Goal: Task Accomplishment & Management: Manage account settings

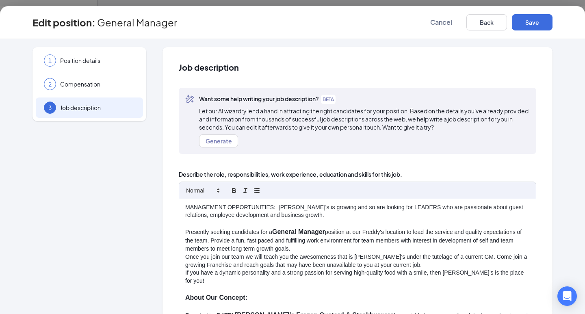
click at [272, 233] on strong "General Manager" at bounding box center [298, 231] width 53 height 7
click at [416, 234] on p "Presently seeking candidates for a Assistan Manager and General Manager positio…" at bounding box center [357, 239] width 344 height 25
click at [298, 231] on strong "Assistan Manager and General Manager" at bounding box center [333, 231] width 123 height 7
click at [462, 255] on p "Once you join our team we will teach you the awesomeness that is [PERSON_NAME]'…" at bounding box center [357, 261] width 344 height 16
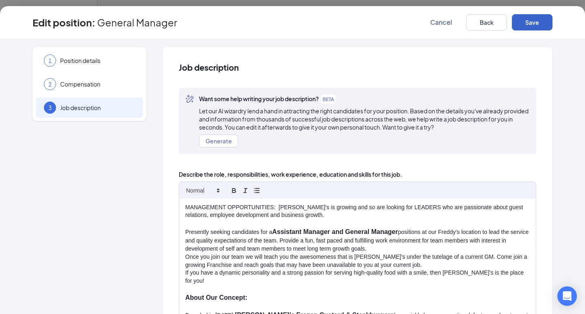
click at [546, 22] on button "Save" at bounding box center [531, 22] width 41 height 16
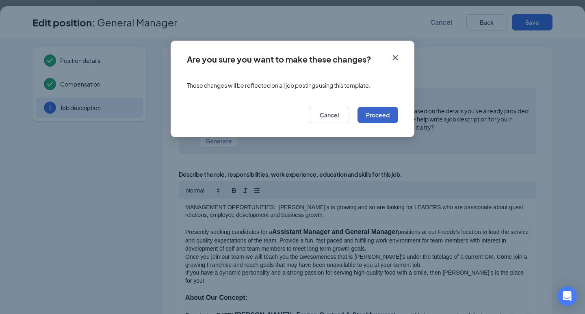
click at [382, 116] on button "Proceed" at bounding box center [377, 115] width 41 height 16
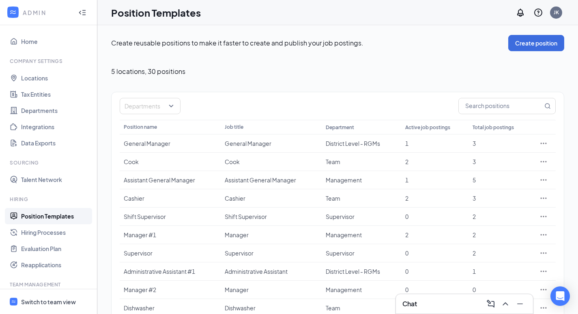
click at [60, 302] on div "Switch to team view" at bounding box center [48, 302] width 55 height 8
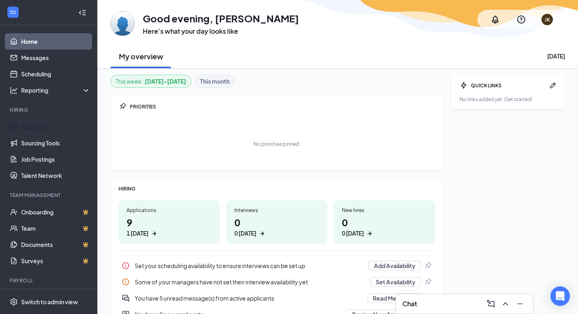
click at [30, 125] on link "Applicants" at bounding box center [55, 127] width 69 height 16
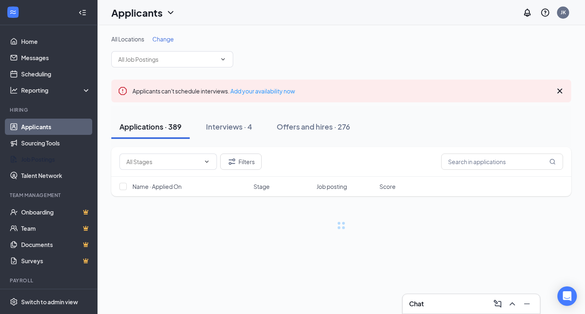
click at [45, 159] on link "Job Postings" at bounding box center [55, 159] width 69 height 16
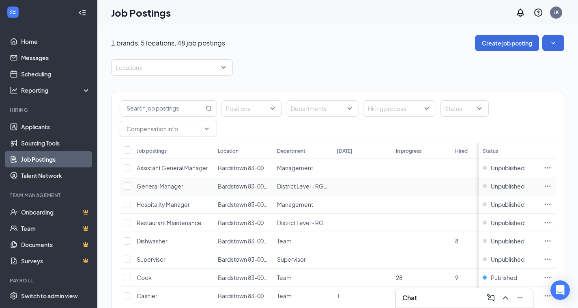
click at [175, 186] on span "General Manager" at bounding box center [160, 185] width 47 height 7
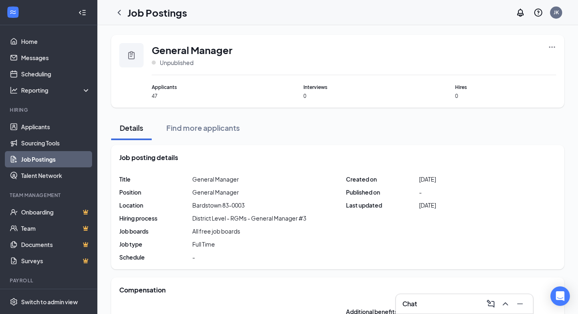
click at [122, 11] on icon "ChevronLeft" at bounding box center [119, 13] width 10 height 10
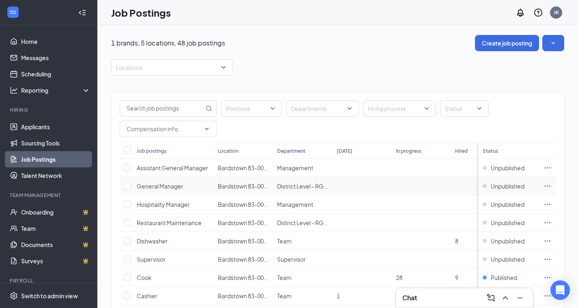
click at [551, 186] on icon "Ellipses" at bounding box center [548, 185] width 6 height 1
click at [510, 188] on span "Unpublished" at bounding box center [508, 186] width 34 height 8
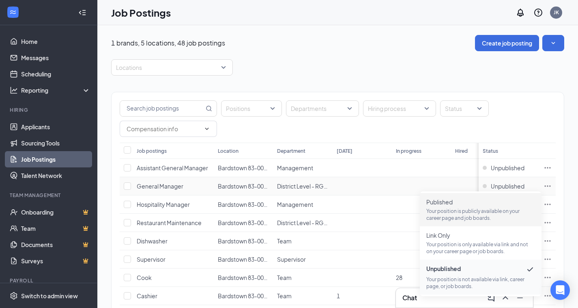
click at [473, 209] on p "Your position is publicly available on your career page and job boards." at bounding box center [481, 214] width 109 height 14
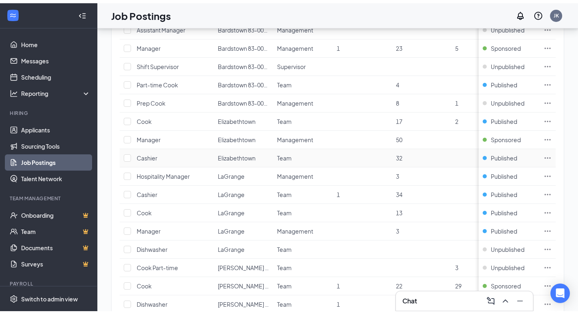
scroll to position [287, 0]
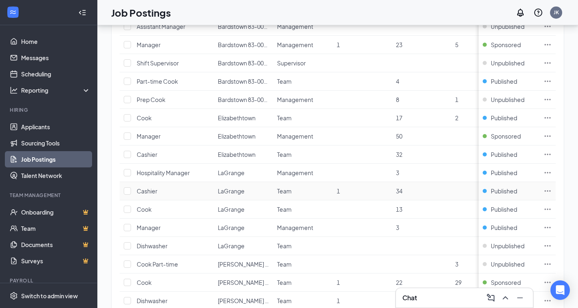
click at [552, 192] on icon "Ellipses" at bounding box center [548, 191] width 8 height 8
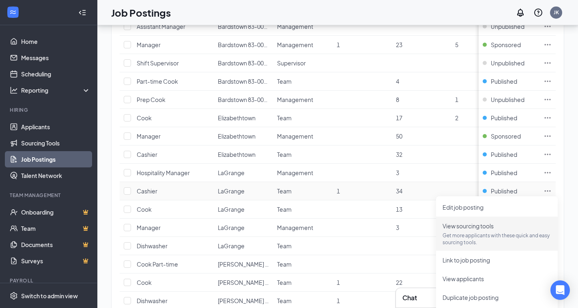
click at [471, 228] on span "View sourcing tools" at bounding box center [468, 225] width 51 height 7
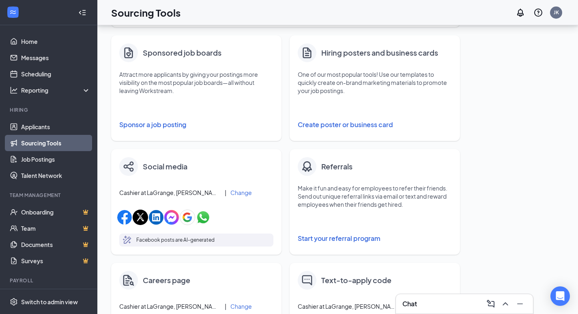
scroll to position [133, 0]
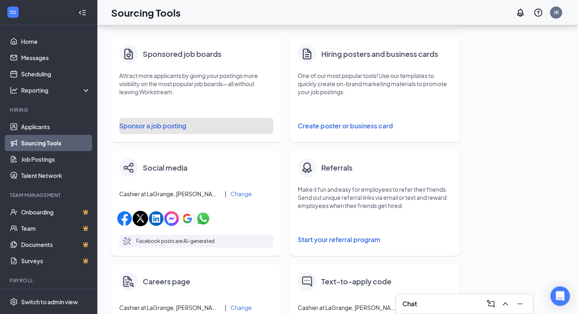
click at [161, 127] on button "Sponsor a job posting" at bounding box center [196, 126] width 154 height 16
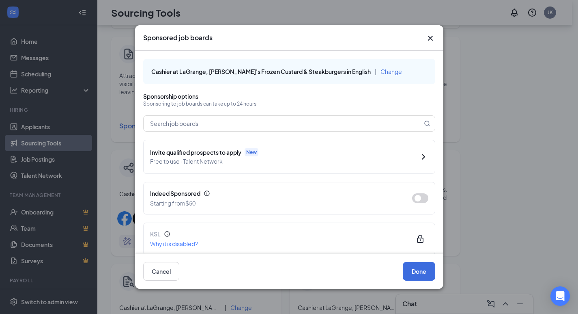
click at [412, 201] on button "button" at bounding box center [420, 198] width 16 height 10
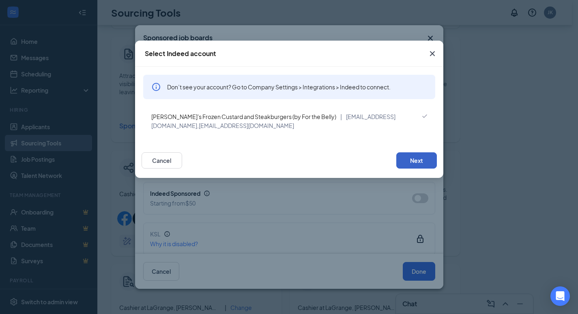
click at [416, 157] on button "Next" at bounding box center [417, 160] width 41 height 16
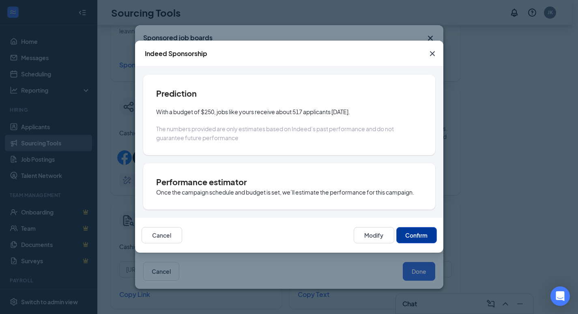
scroll to position [194, 0]
click at [397, 222] on div "Cancel Modify Confirm" at bounding box center [289, 235] width 309 height 35
click at [419, 237] on button "Confirm" at bounding box center [417, 235] width 41 height 16
type input "[DATE]"
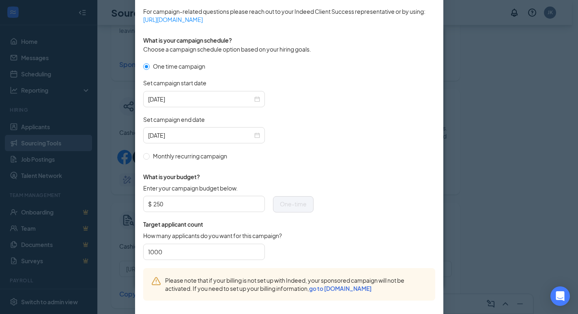
scroll to position [223, 0]
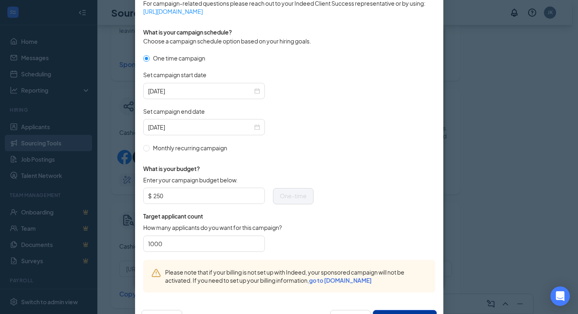
click at [209, 241] on input "1000" at bounding box center [204, 243] width 112 height 12
type input "1"
type input "50"
click at [170, 196] on input "250" at bounding box center [206, 196] width 107 height 12
type input "200"
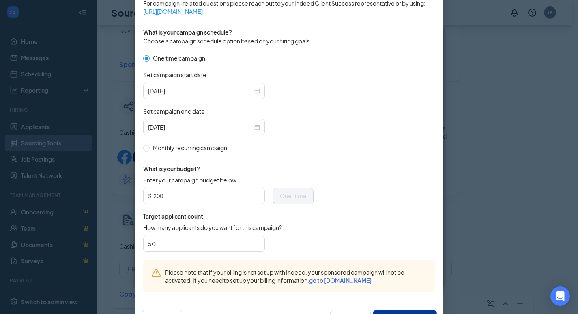
click at [313, 241] on form "One time campaign Set campaign start date [DATE] Set campaign end date [DATE] M…" at bounding box center [289, 157] width 292 height 206
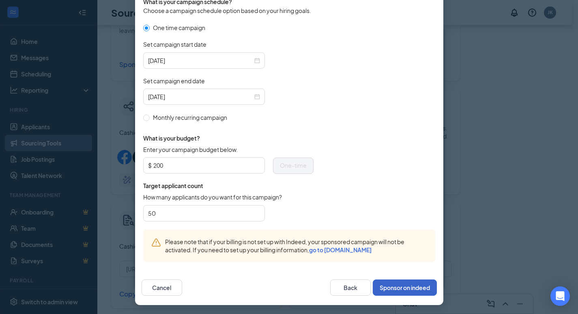
click at [411, 289] on button "Sponsor on indeed" at bounding box center [405, 287] width 64 height 16
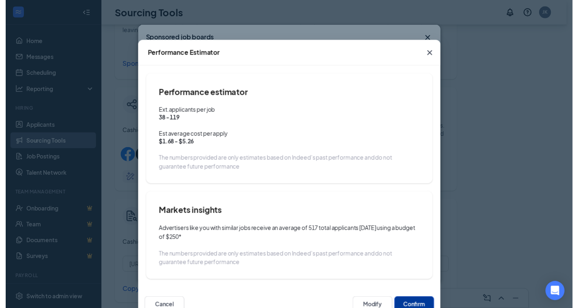
scroll to position [213, 0]
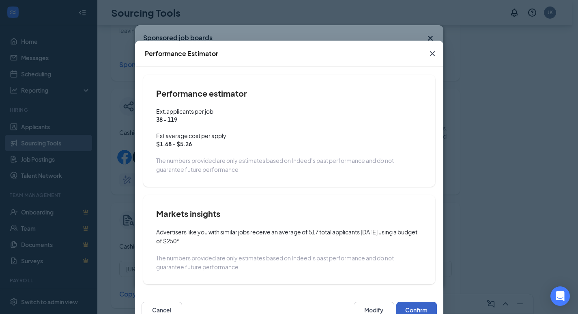
click at [410, 307] on button "Confirm" at bounding box center [417, 310] width 41 height 16
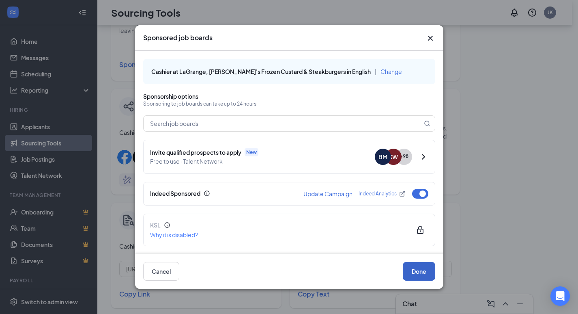
click at [414, 277] on button "Done" at bounding box center [419, 271] width 32 height 19
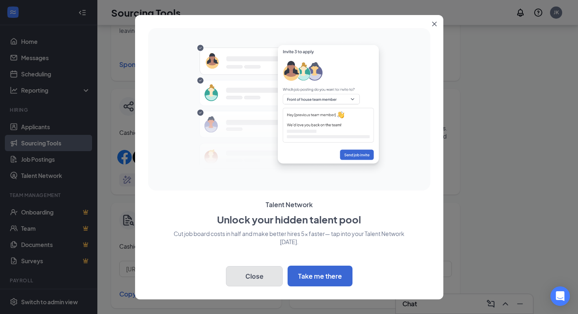
click at [264, 277] on button "Close" at bounding box center [254, 276] width 57 height 20
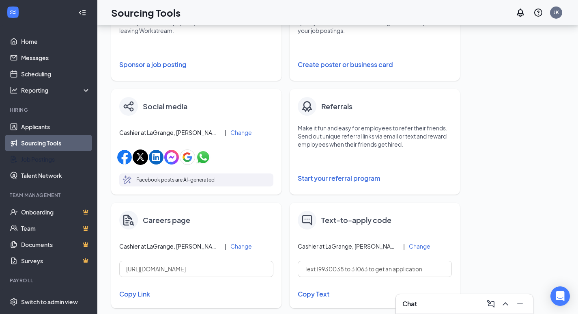
click at [43, 155] on link "Job Postings" at bounding box center [55, 159] width 69 height 16
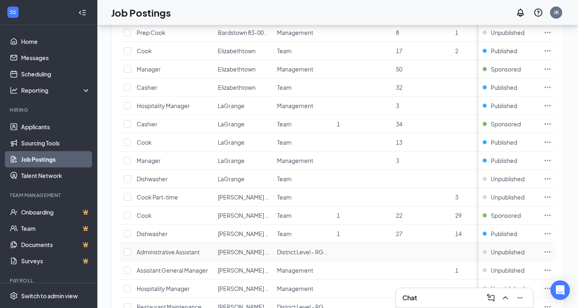
scroll to position [354, 0]
click at [552, 143] on icon "Ellipses" at bounding box center [548, 142] width 8 height 8
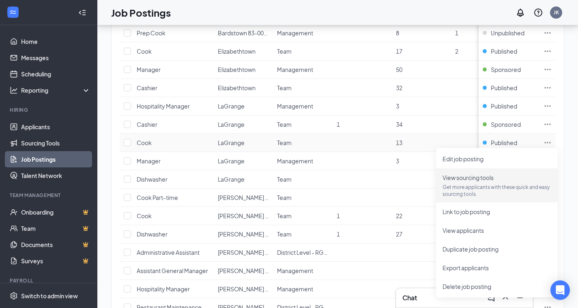
click at [467, 180] on span "View sourcing tools" at bounding box center [468, 177] width 51 height 7
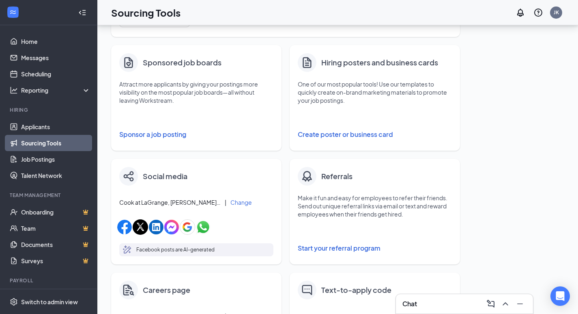
scroll to position [124, 0]
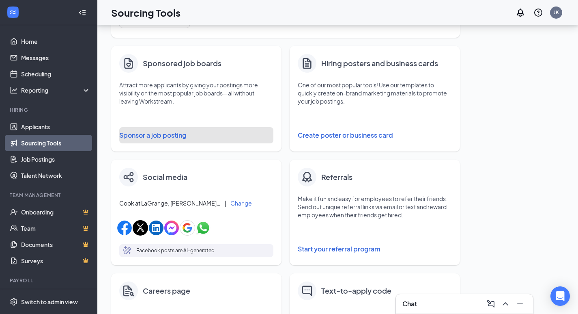
click at [160, 138] on button "Sponsor a job posting" at bounding box center [196, 135] width 154 height 16
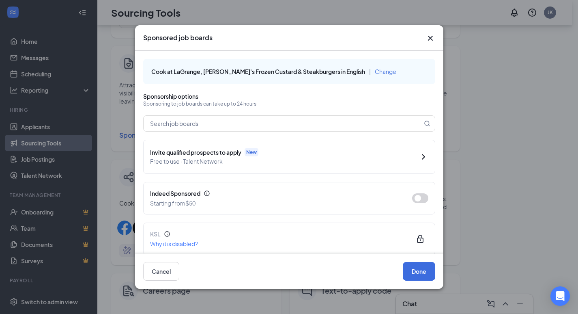
click at [416, 200] on button "button" at bounding box center [420, 198] width 16 height 10
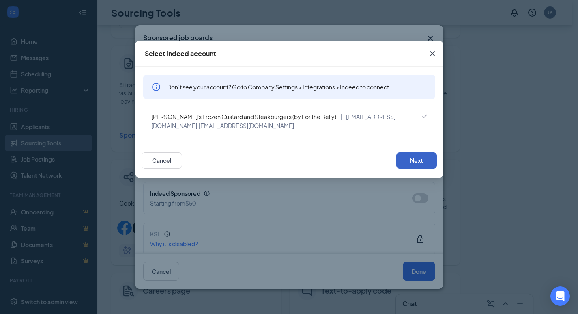
click at [414, 162] on button "Next" at bounding box center [417, 160] width 41 height 16
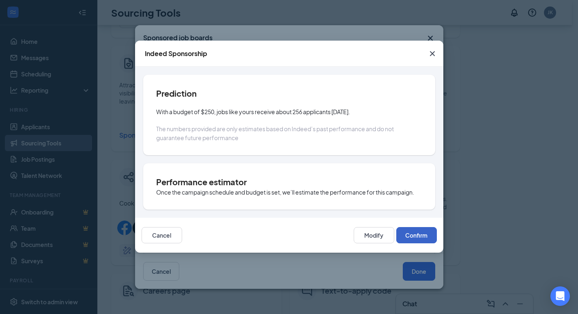
click at [416, 235] on button "Confirm" at bounding box center [417, 235] width 41 height 16
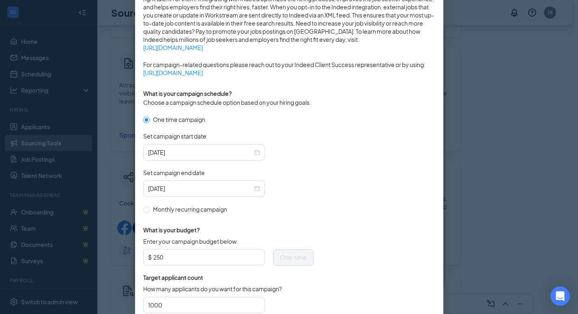
scroll to position [164, 0]
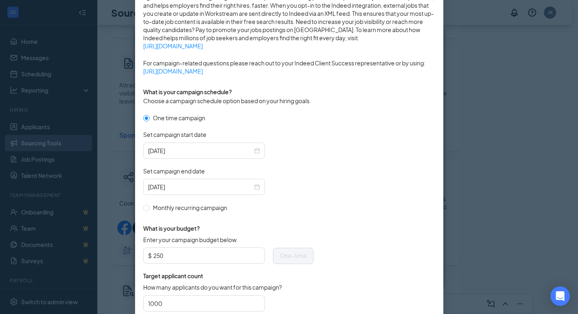
click at [206, 248] on span "$ 250" at bounding box center [204, 255] width 122 height 16
type input "200"
click at [177, 307] on input "1000" at bounding box center [204, 303] width 112 height 12
type input "1"
type input "50"
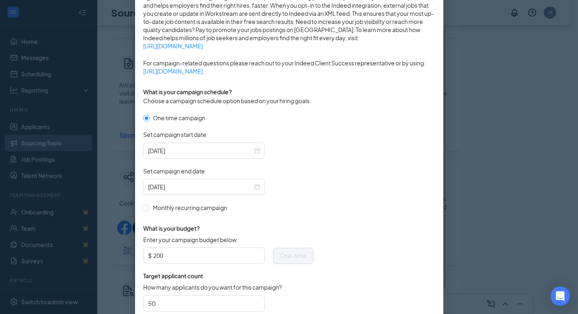
click at [373, 275] on form "One time campaign Set campaign start date [DATE] Set campaign end date [DATE] M…" at bounding box center [289, 216] width 292 height 206
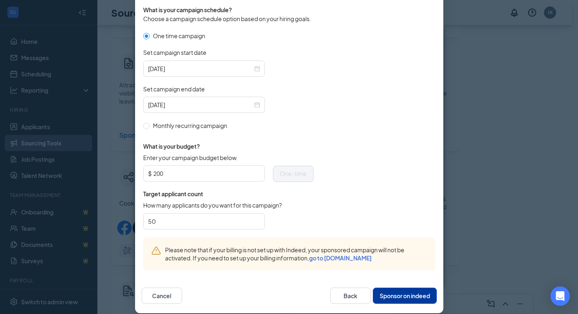
scroll to position [254, 0]
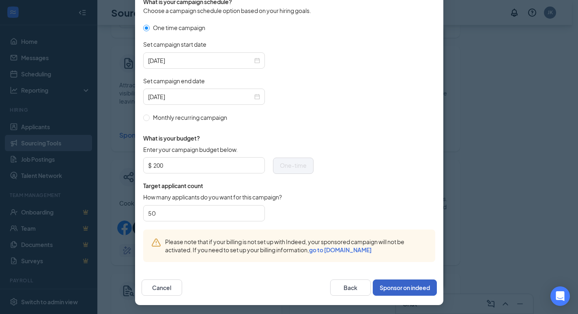
click at [403, 289] on button "Sponsor on indeed" at bounding box center [405, 287] width 64 height 16
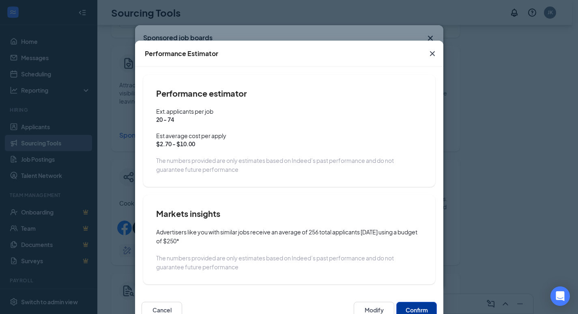
scroll to position [213, 0]
click at [416, 306] on button "Confirm" at bounding box center [417, 310] width 41 height 16
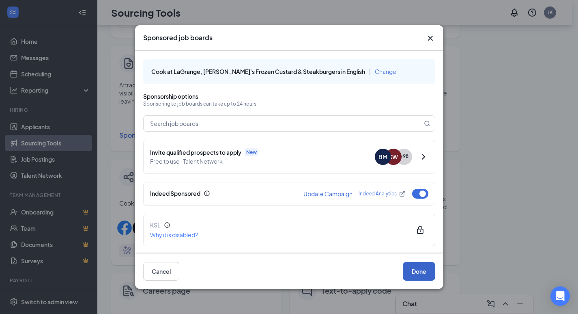
click at [412, 275] on button "Done" at bounding box center [419, 271] width 32 height 19
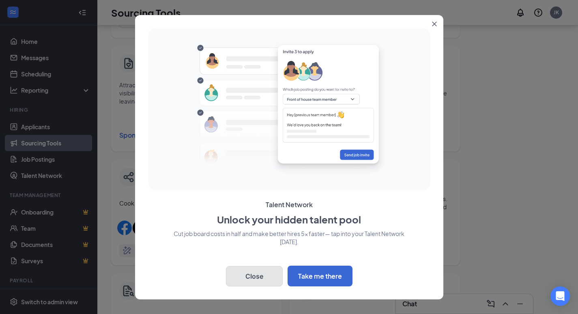
click at [260, 269] on button "Close" at bounding box center [254, 276] width 57 height 20
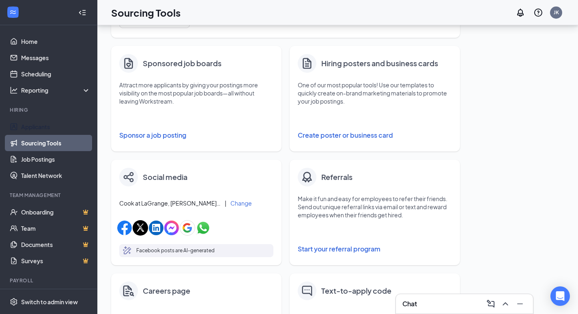
click at [38, 124] on link "Applicants" at bounding box center [55, 127] width 69 height 16
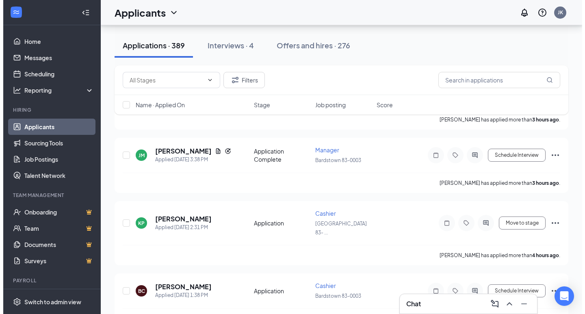
scroll to position [213, 0]
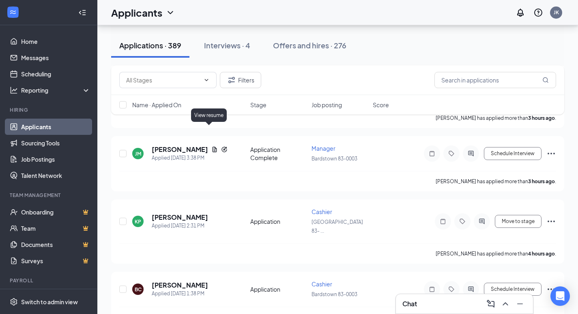
click at [213, 147] on icon "Document" at bounding box center [215, 149] width 4 height 5
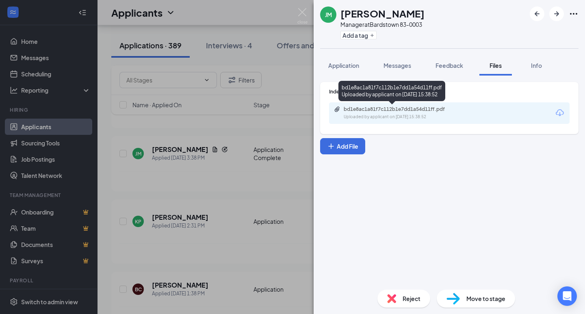
click at [361, 110] on div "bd1e8ac1a81f7c112b1e7dd1a54d11ff.pdf" at bounding box center [400, 109] width 114 height 6
